Goal: Task Accomplishment & Management: Manage account settings

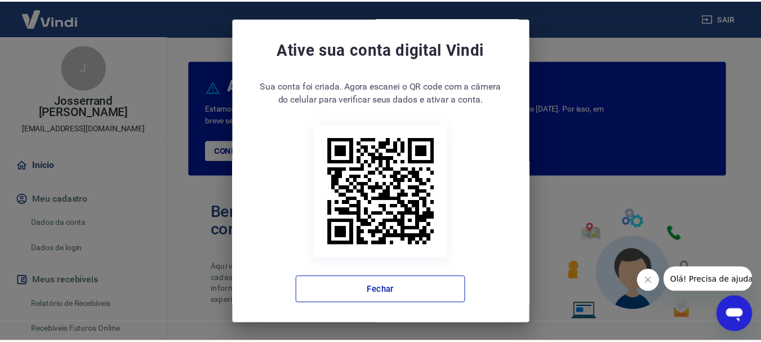
scroll to position [5, 0]
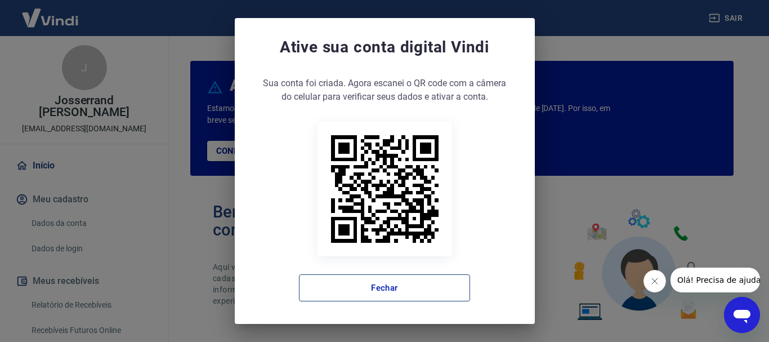
click at [398, 288] on button "Fechar" at bounding box center [384, 287] width 171 height 27
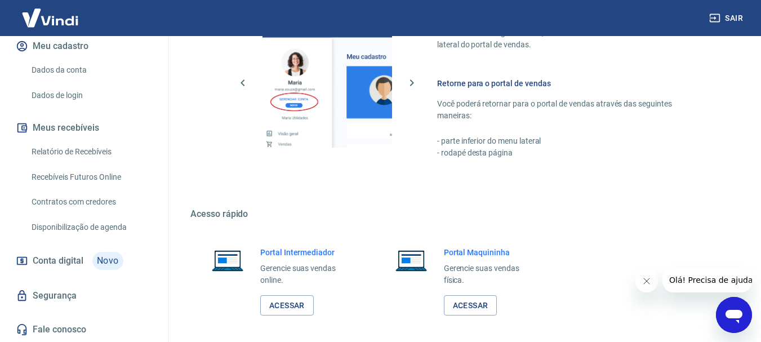
scroll to position [699, 0]
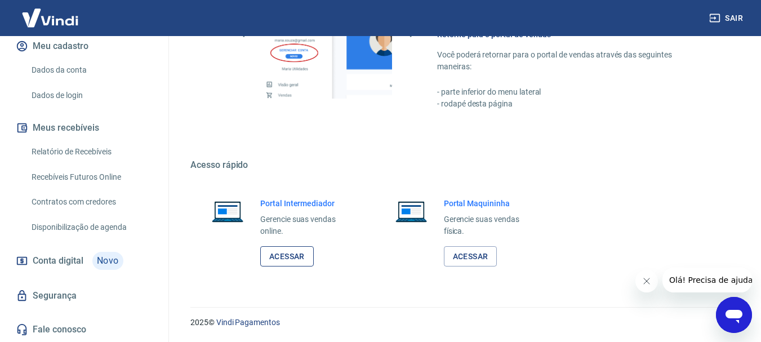
click at [283, 249] on link "Acessar" at bounding box center [286, 256] width 53 height 21
click at [100, 147] on link "Relatório de Recebíveis" at bounding box center [91, 151] width 128 height 23
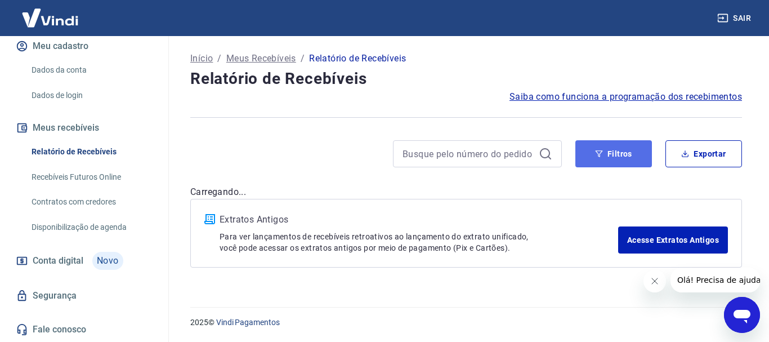
click at [626, 147] on button "Filtros" at bounding box center [613, 153] width 77 height 27
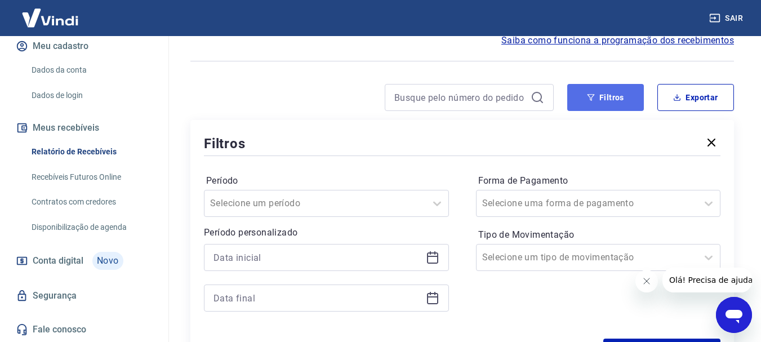
scroll to position [113, 0]
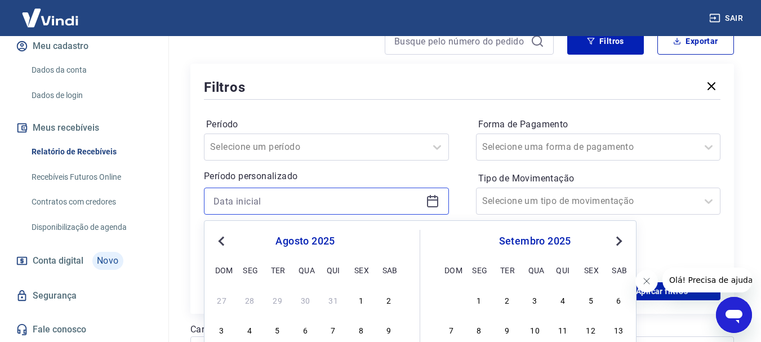
click at [284, 197] on input at bounding box center [317, 201] width 208 height 17
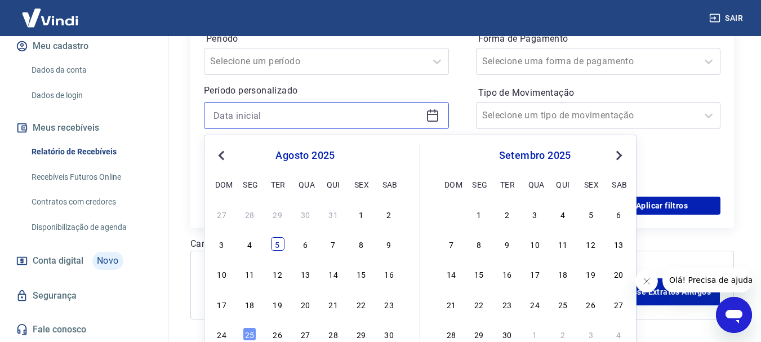
scroll to position [181, 0]
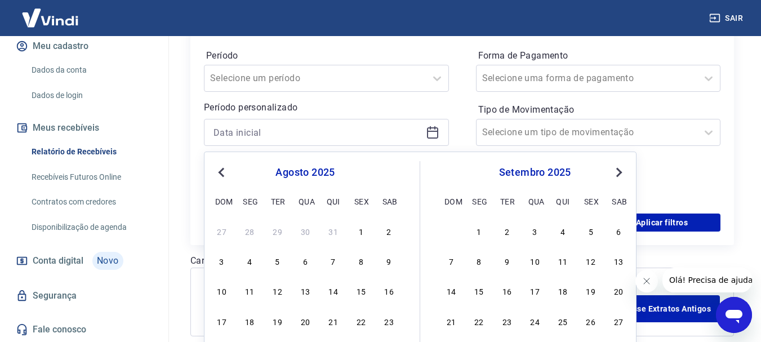
click at [307, 321] on div "20" at bounding box center [305, 321] width 14 height 14
type input "[DATE]"
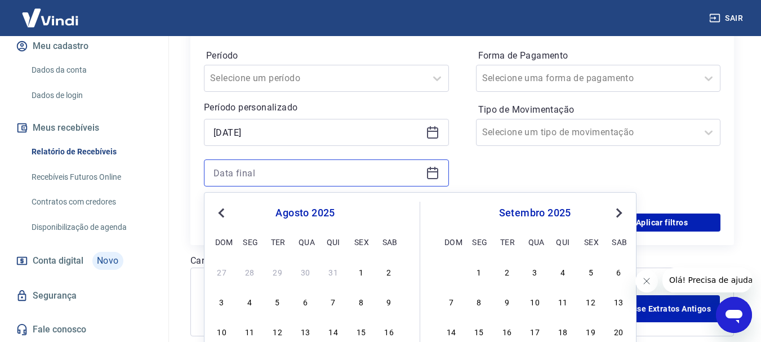
click at [312, 174] on input at bounding box center [317, 172] width 208 height 17
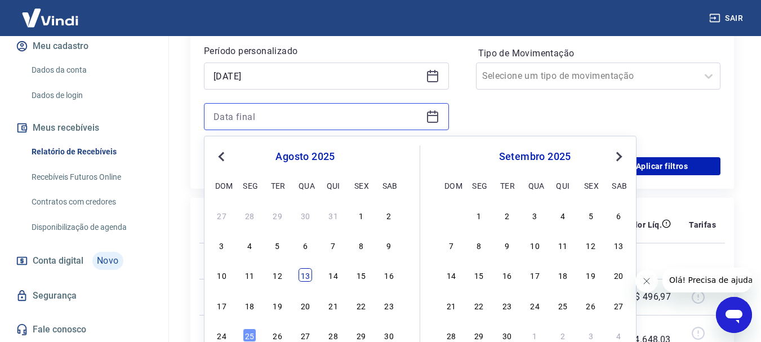
scroll to position [294, 0]
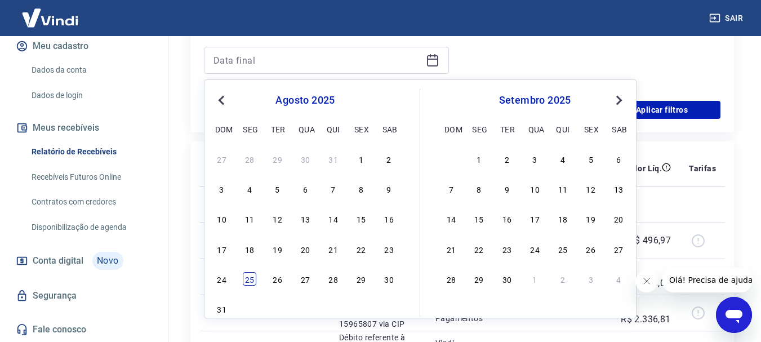
click at [251, 276] on div "25" at bounding box center [250, 279] width 14 height 14
type input "[DATE]"
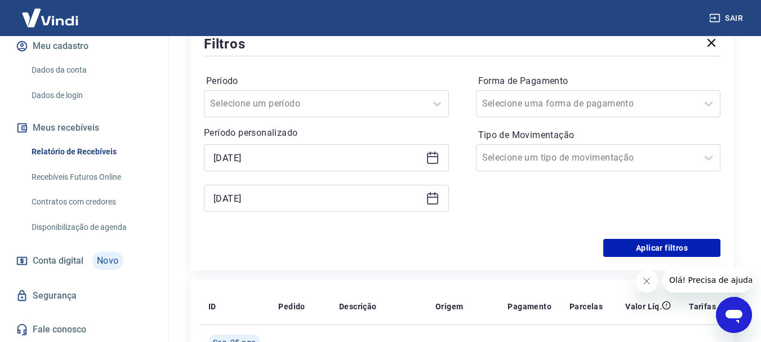
scroll to position [181, 0]
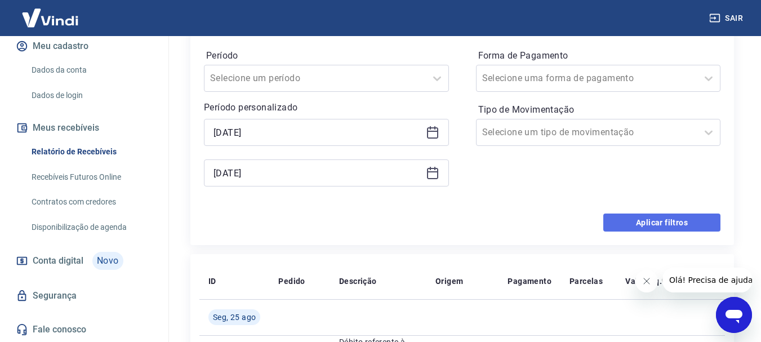
click at [613, 217] on button "Aplicar filtros" at bounding box center [661, 222] width 117 height 18
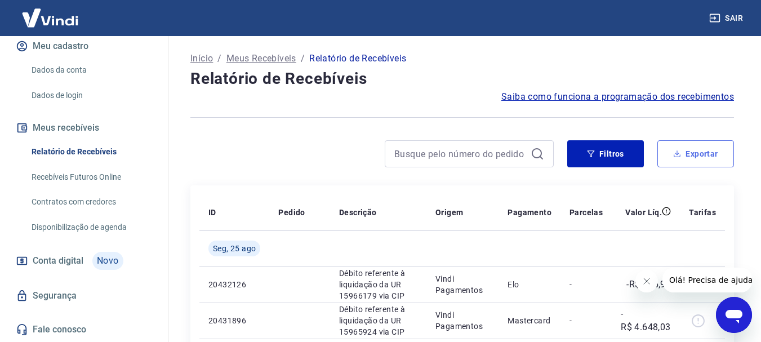
click at [685, 159] on button "Exportar" at bounding box center [695, 153] width 77 height 27
type input "[DATE]"
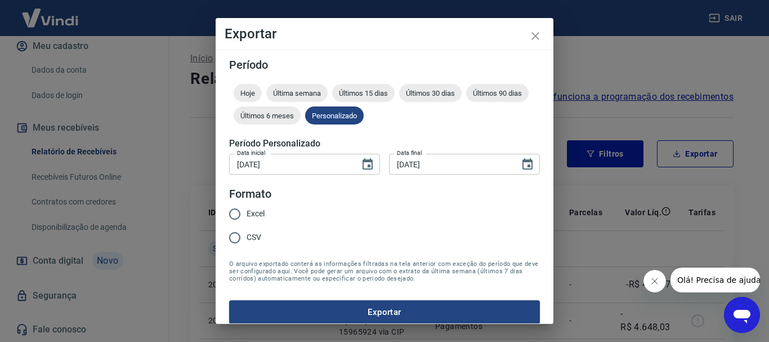
click at [261, 209] on span "Excel" at bounding box center [256, 214] width 18 height 12
click at [247, 209] on input "Excel" at bounding box center [235, 214] width 24 height 24
radio input "true"
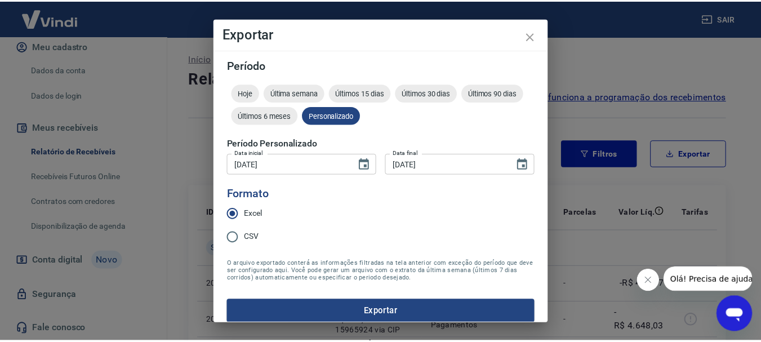
scroll to position [10, 0]
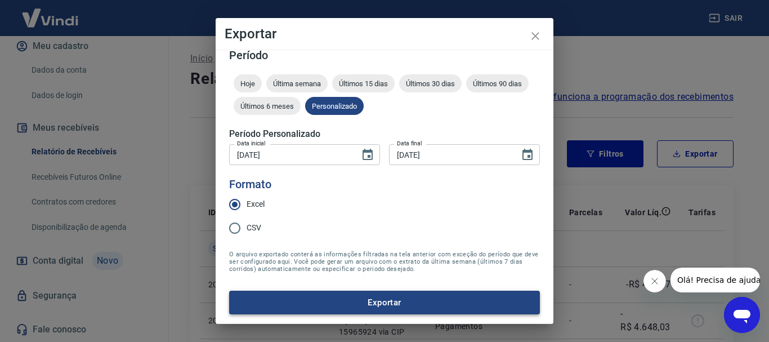
click at [359, 305] on button "Exportar" at bounding box center [384, 303] width 311 height 24
